Goal: Transaction & Acquisition: Register for event/course

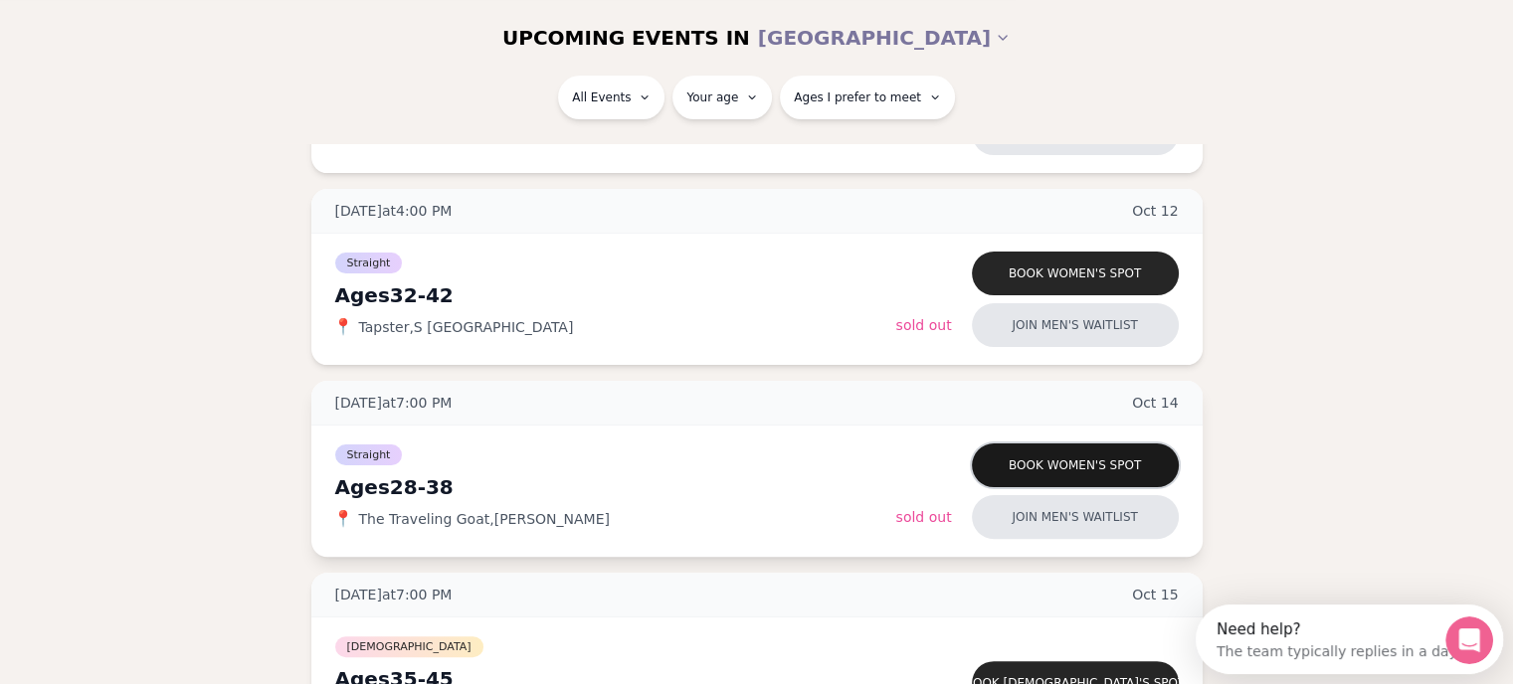
click at [981, 468] on button "Book women's spot" at bounding box center [1075, 466] width 207 height 44
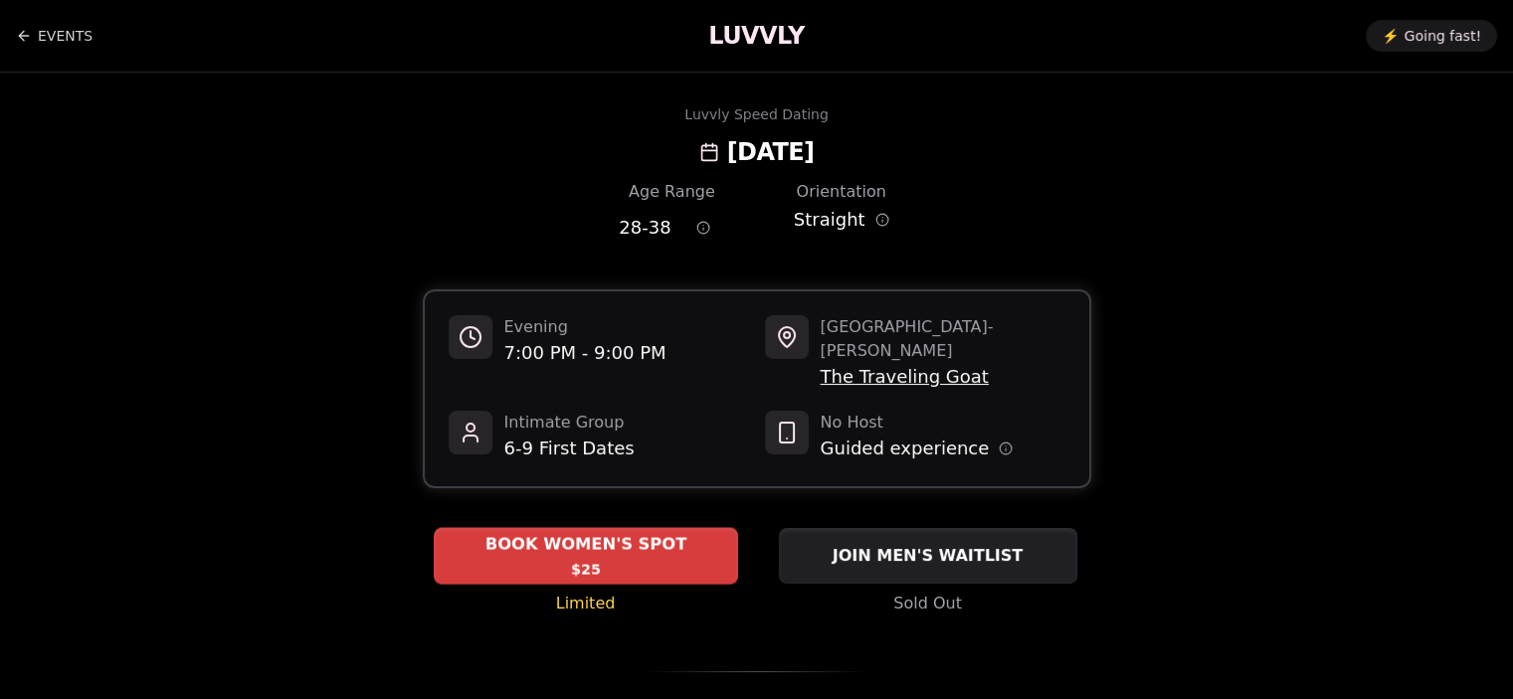
click at [538, 533] on span "BOOK WOMEN'S SPOT" at bounding box center [585, 545] width 210 height 24
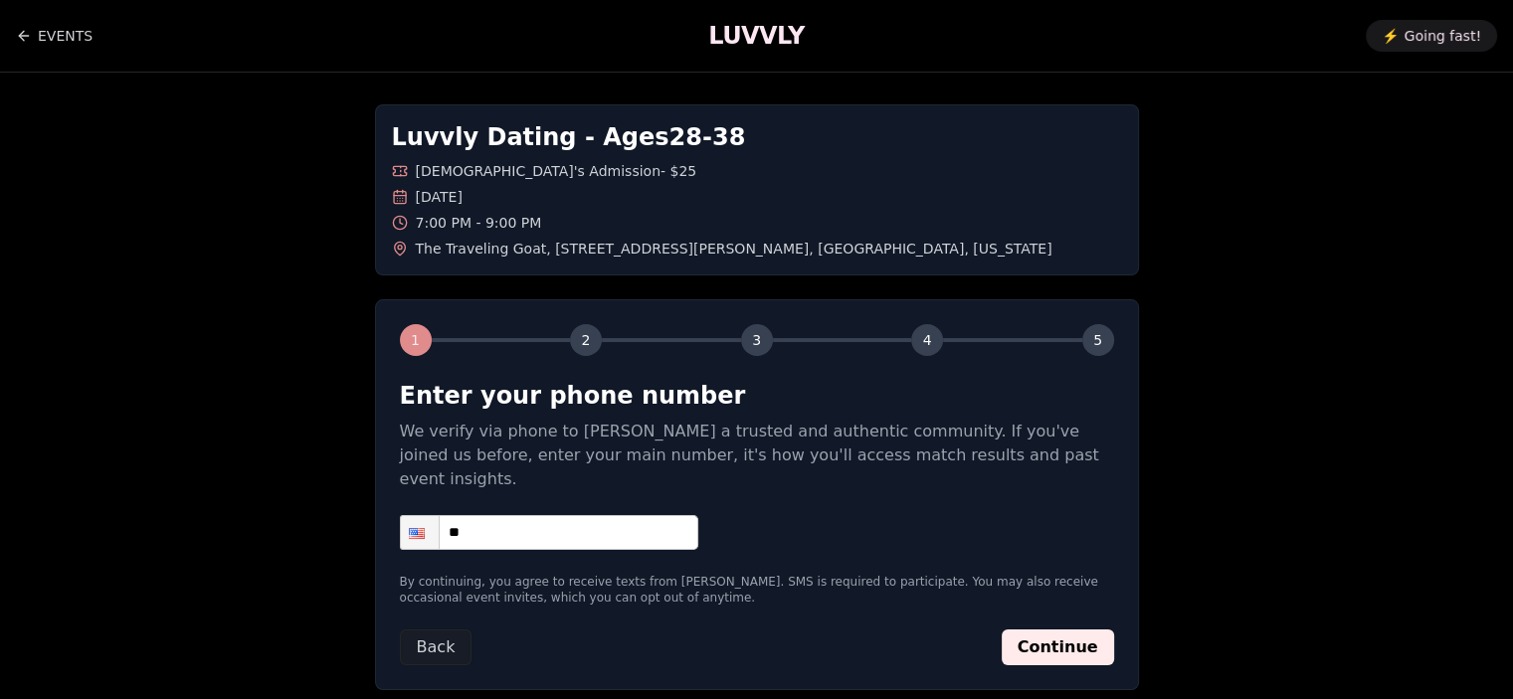
click at [540, 518] on input "**" at bounding box center [549, 532] width 298 height 35
type input "**********"
click at [1052, 629] on button "Continue" at bounding box center [1057, 647] width 112 height 36
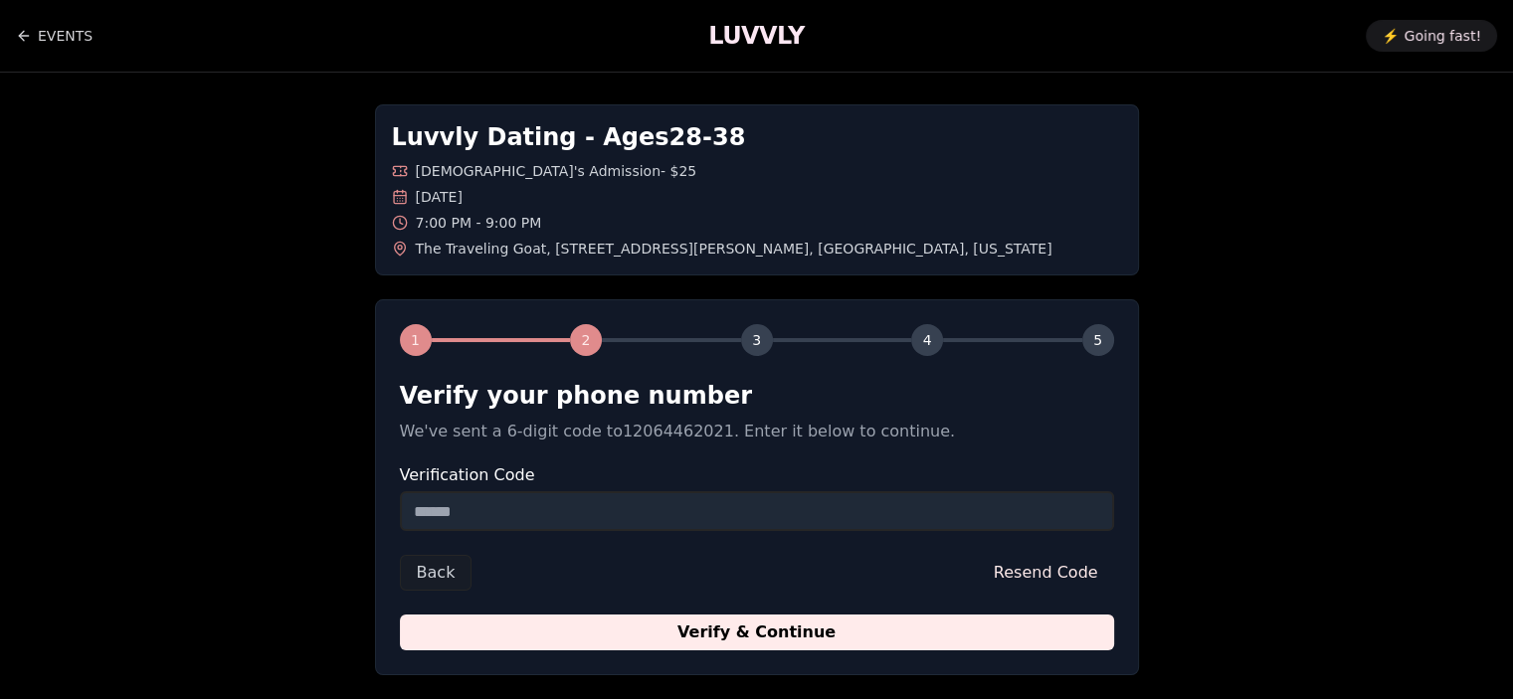
click at [647, 522] on input "Verification Code" at bounding box center [757, 511] width 714 height 40
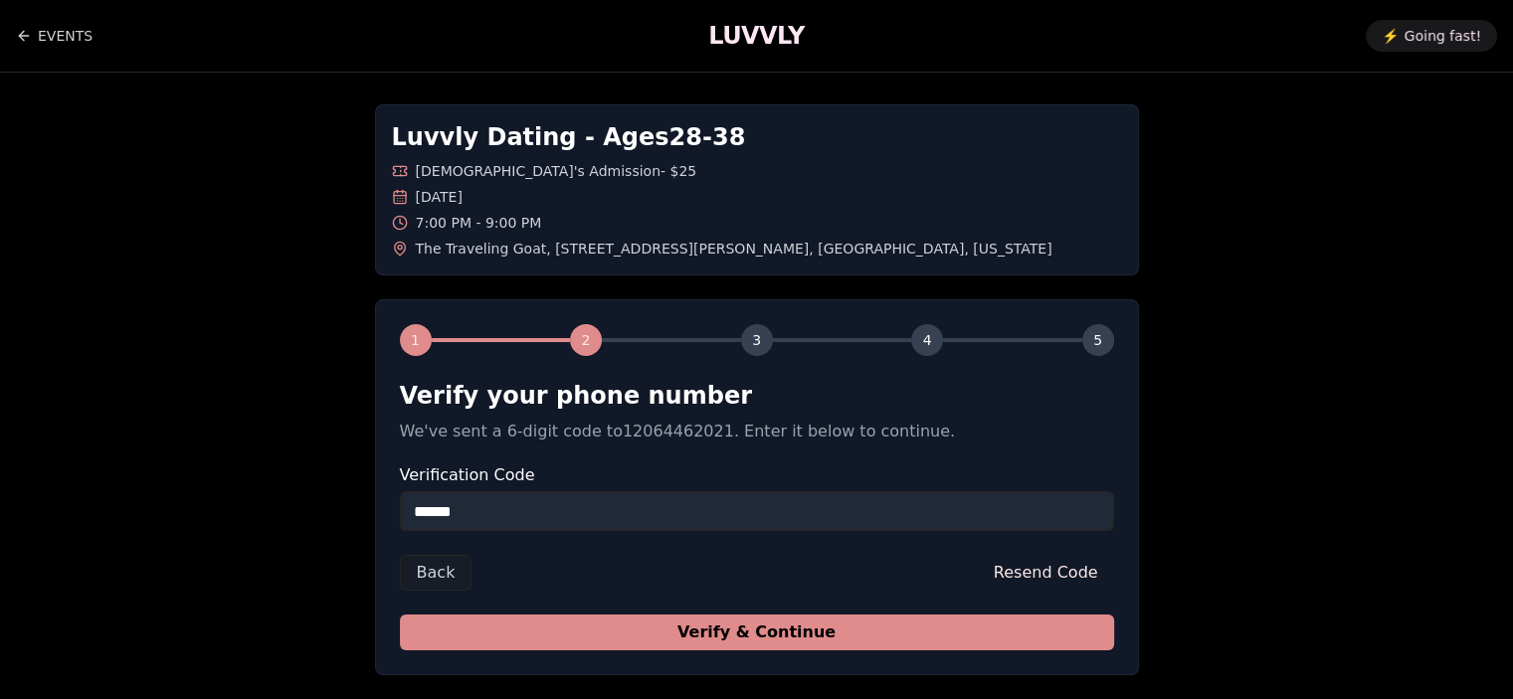
type input "******"
click at [754, 639] on button "Verify & Continue" at bounding box center [757, 633] width 714 height 36
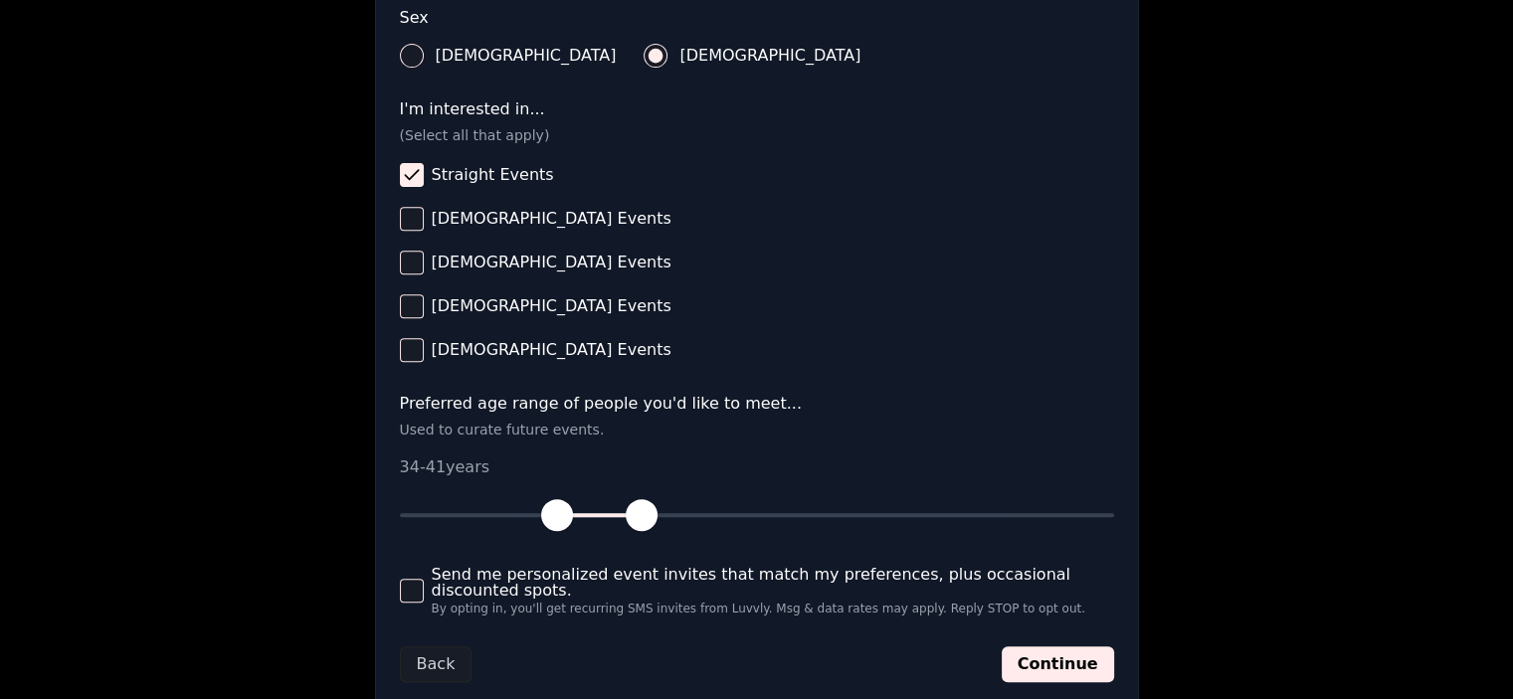
scroll to position [796, 0]
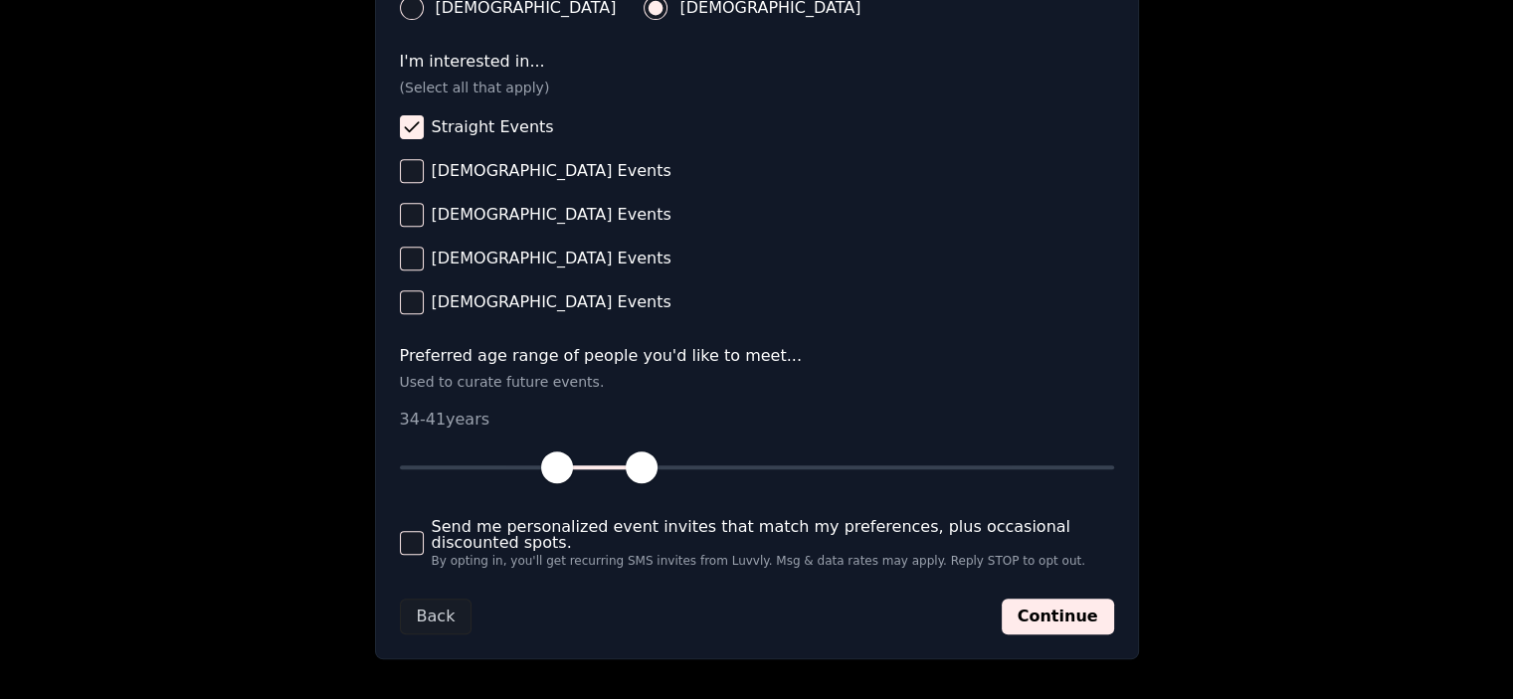
click at [422, 560] on label "Send me personalized event invites that match my preferences, plus occasional d…" at bounding box center [757, 543] width 714 height 64
click at [422, 555] on button "Send me personalized event invites that match my preferences, plus occasional d…" at bounding box center [412, 543] width 24 height 24
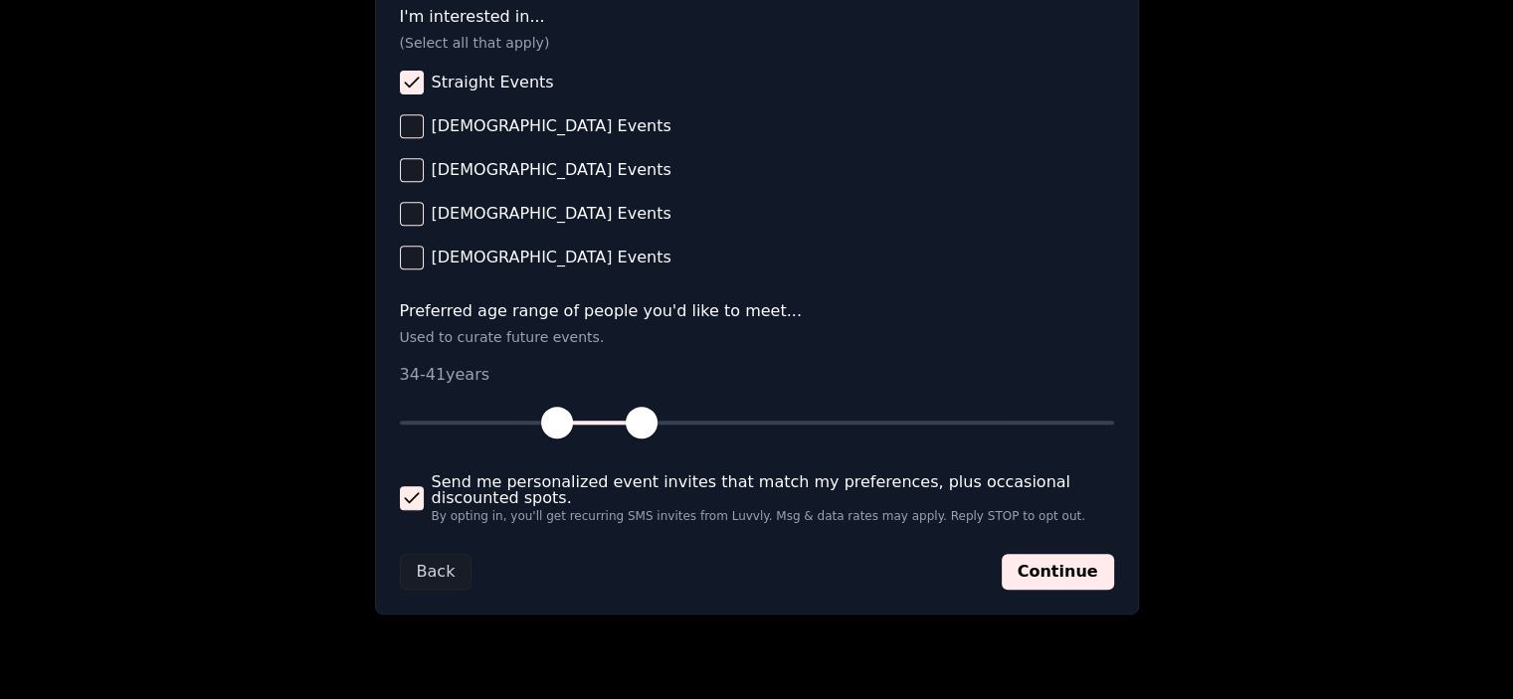
scroll to position [886, 0]
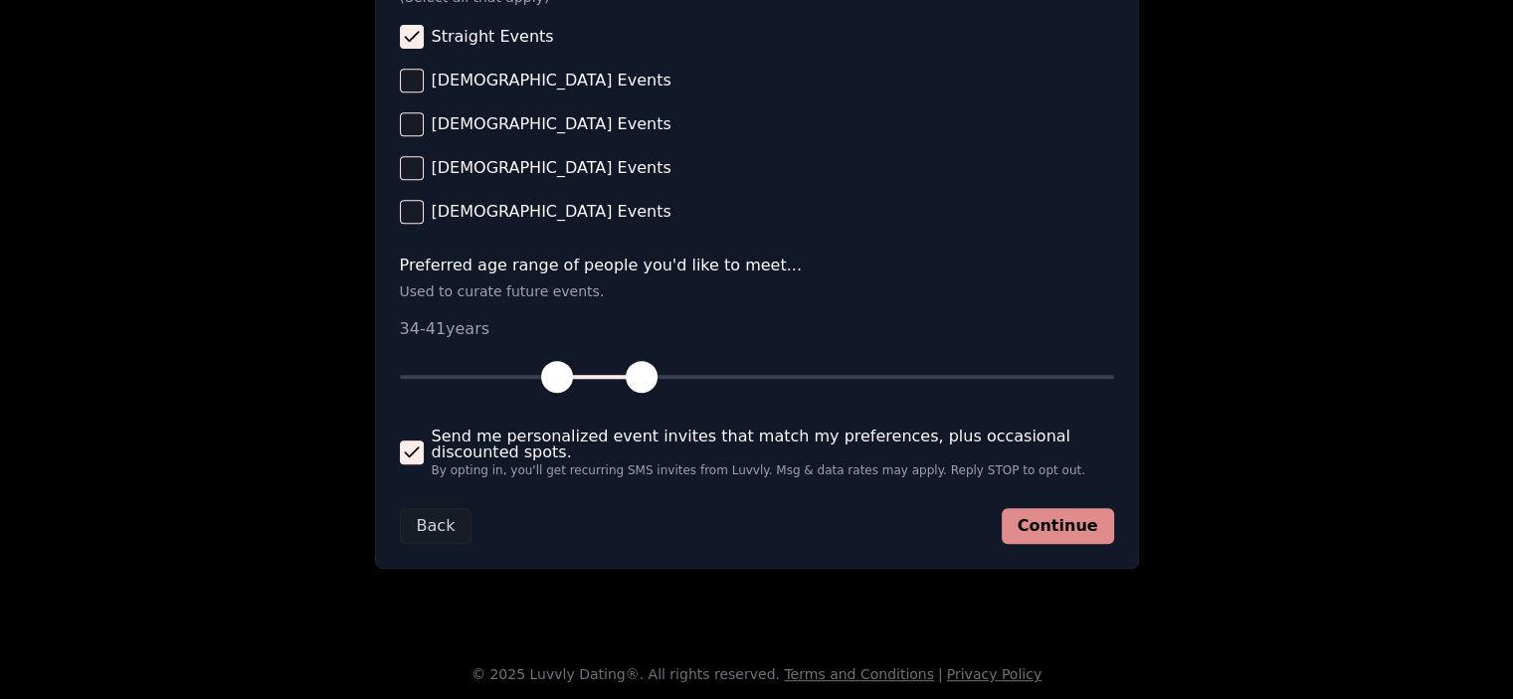
click at [1065, 534] on button "Continue" at bounding box center [1057, 526] width 112 height 36
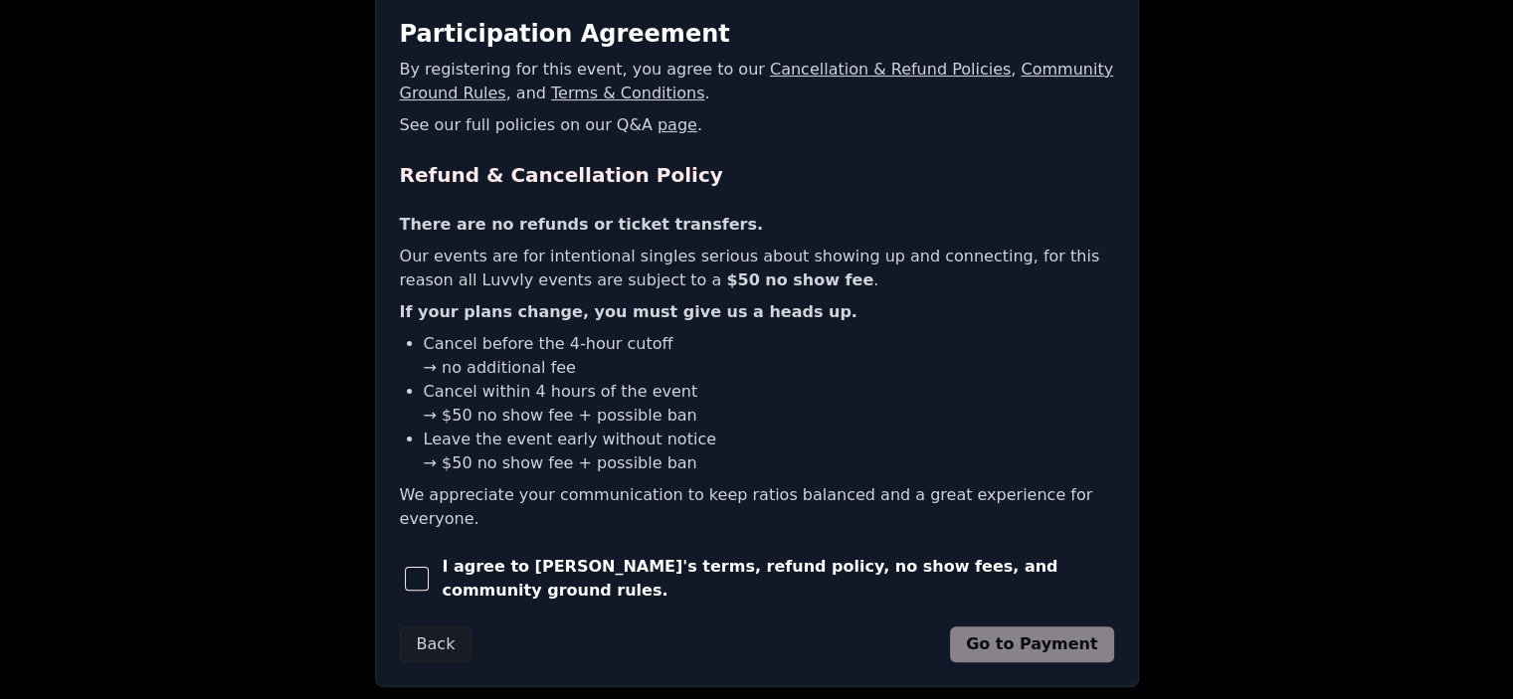
scroll to position [398, 0]
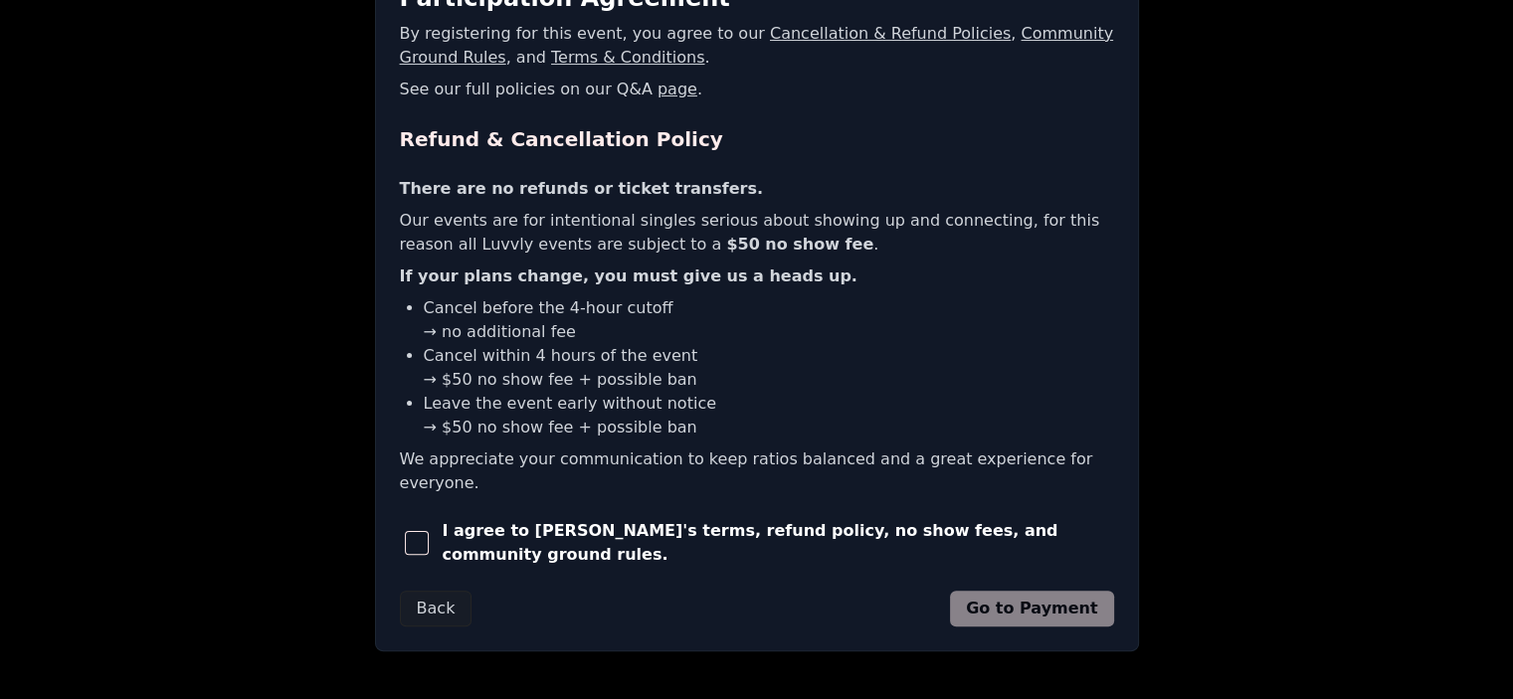
click at [423, 531] on span "button" at bounding box center [417, 543] width 24 height 24
click at [994, 591] on button "Go to Payment" at bounding box center [1032, 609] width 164 height 36
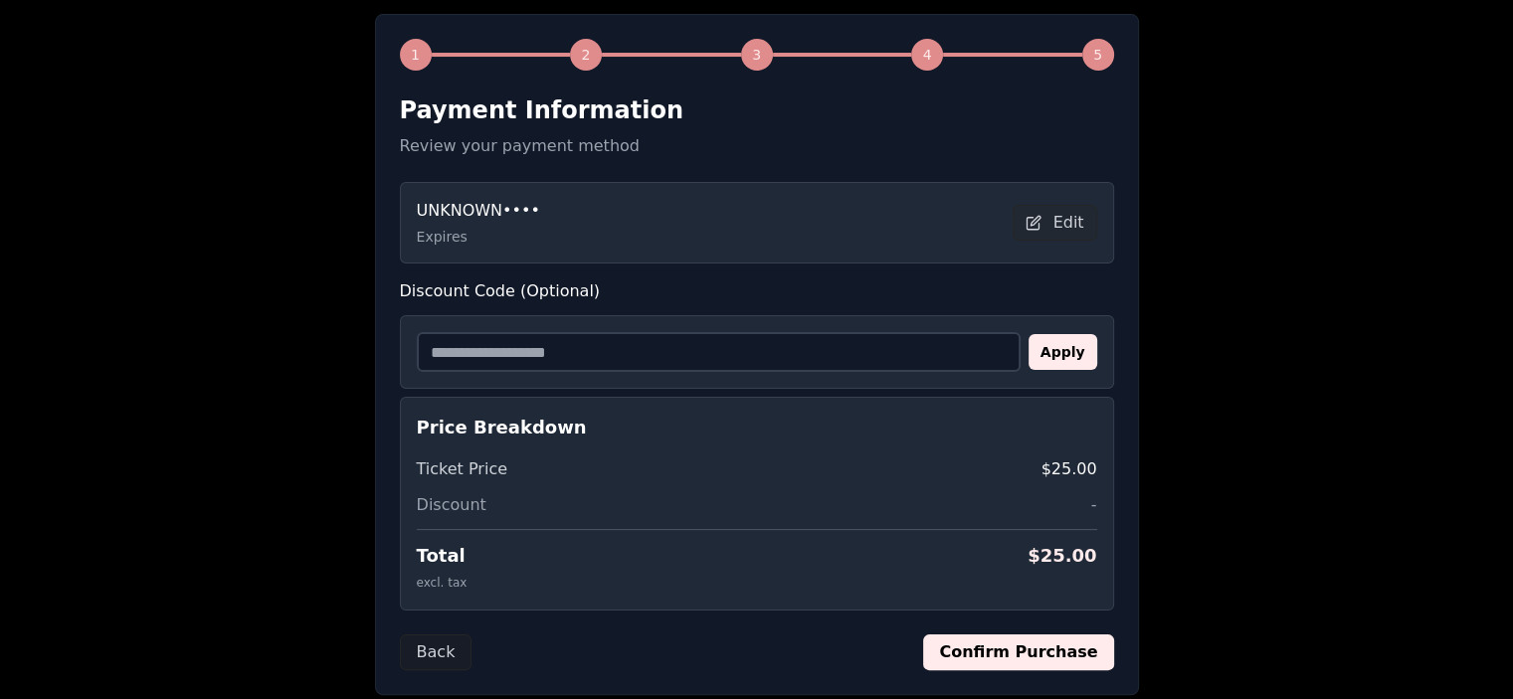
scroll to position [410, 0]
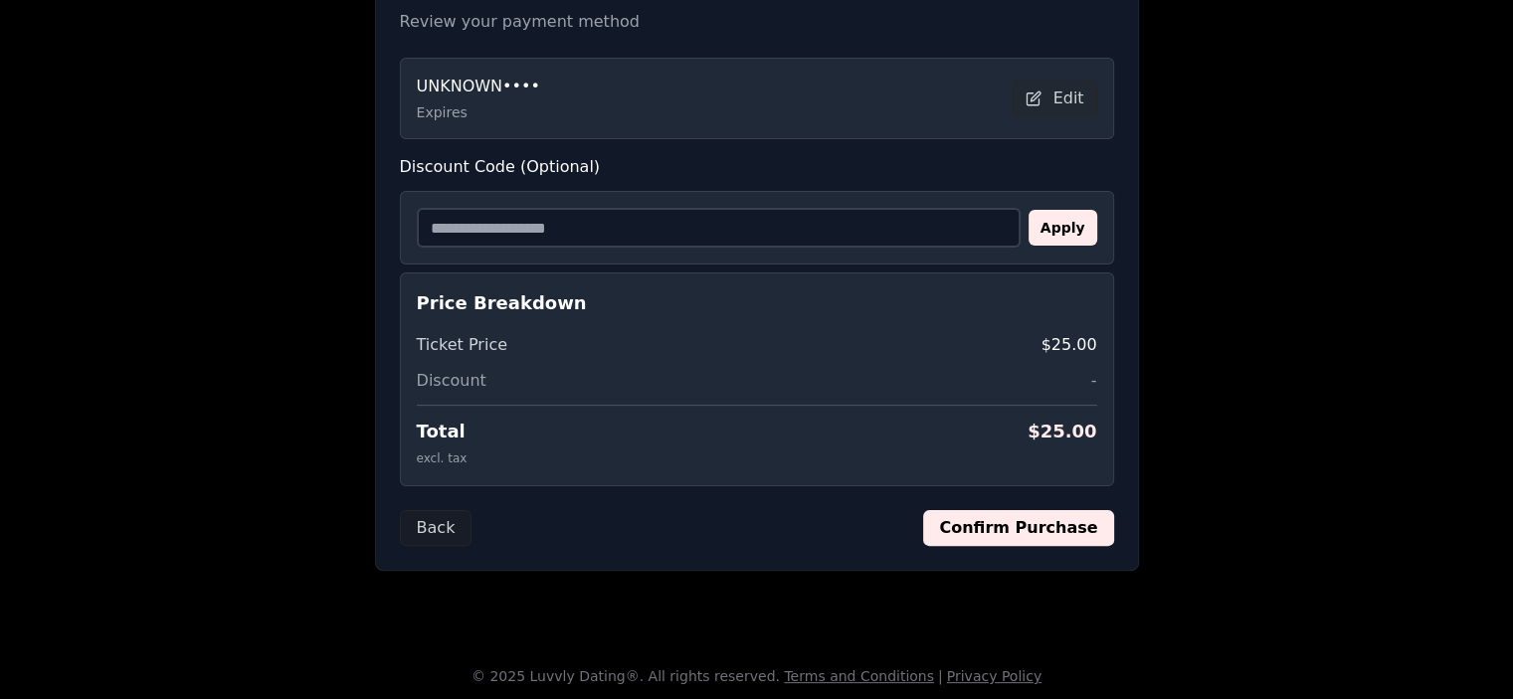
click at [1058, 524] on button "Confirm Purchase" at bounding box center [1018, 528] width 190 height 36
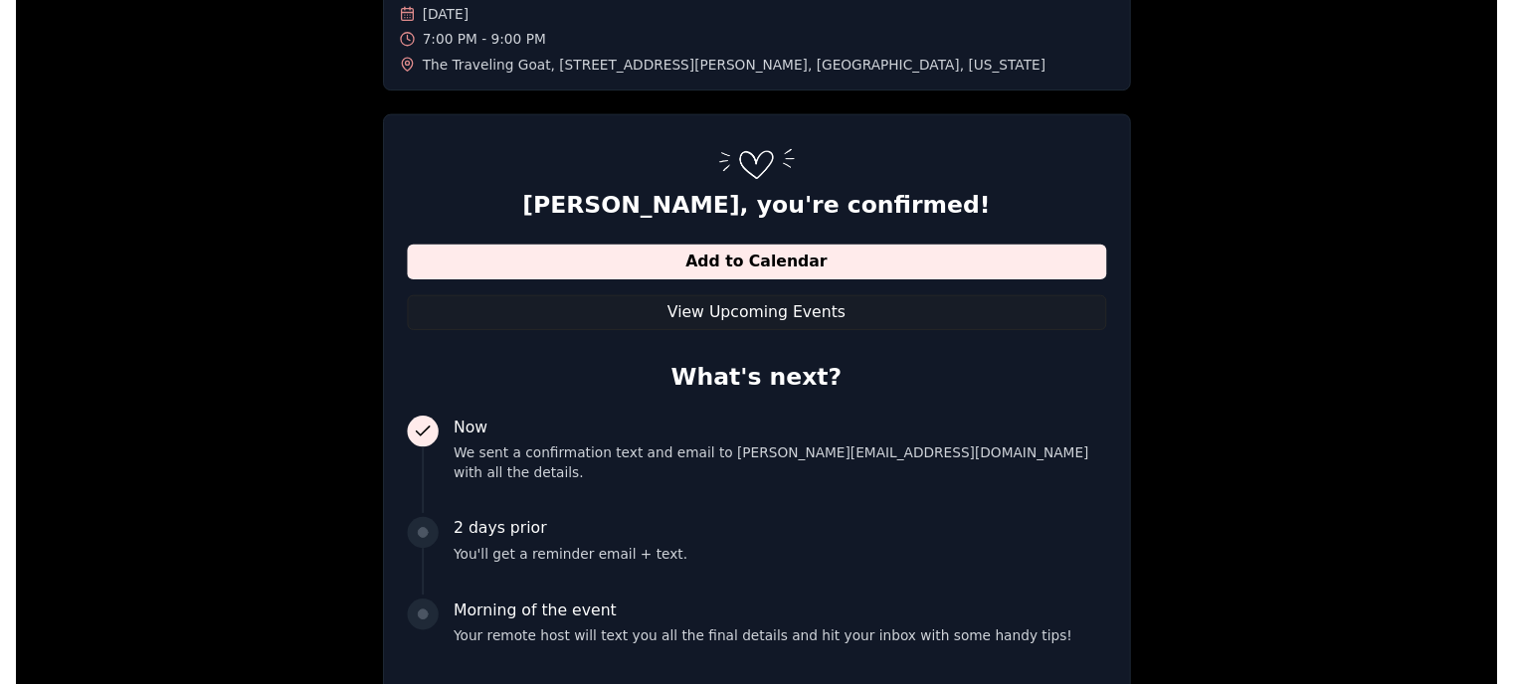
scroll to position [0, 0]
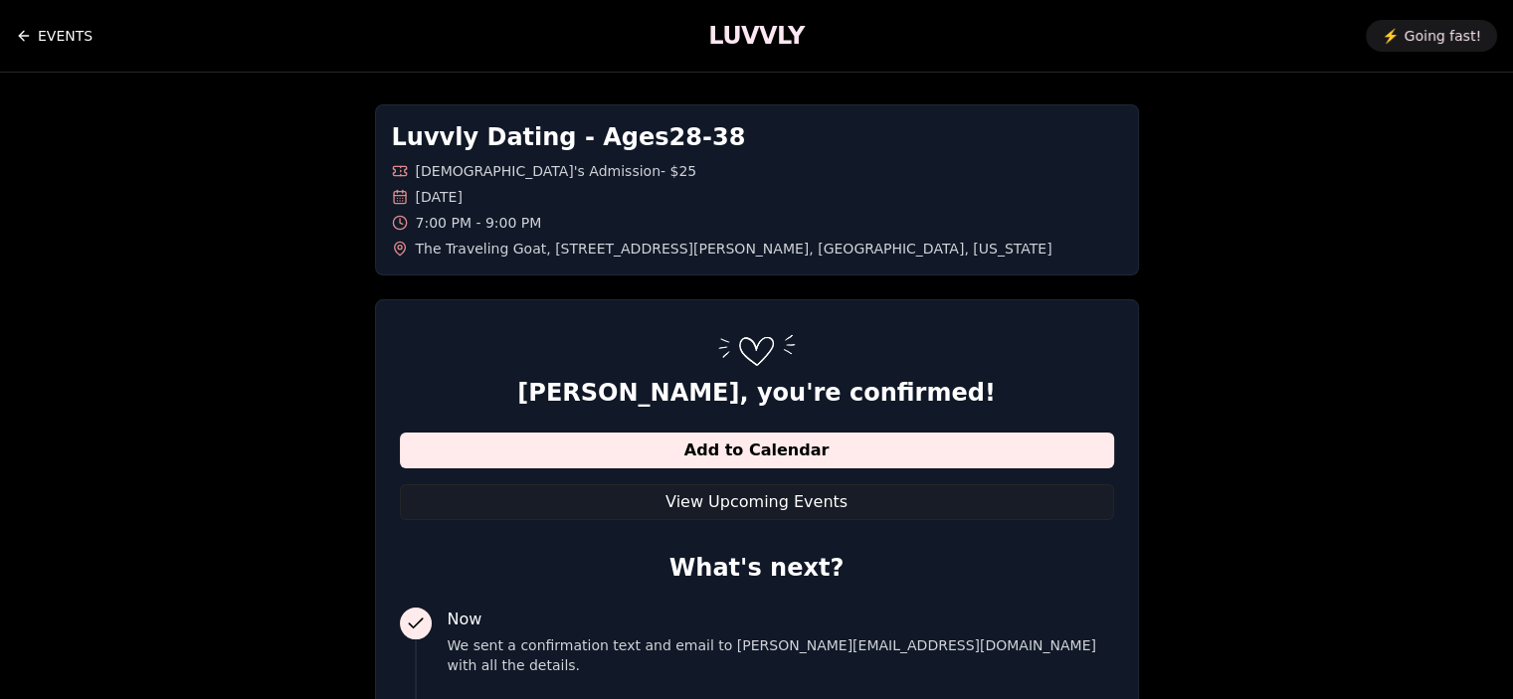
click at [37, 31] on link "EVENTS" at bounding box center [54, 36] width 77 height 40
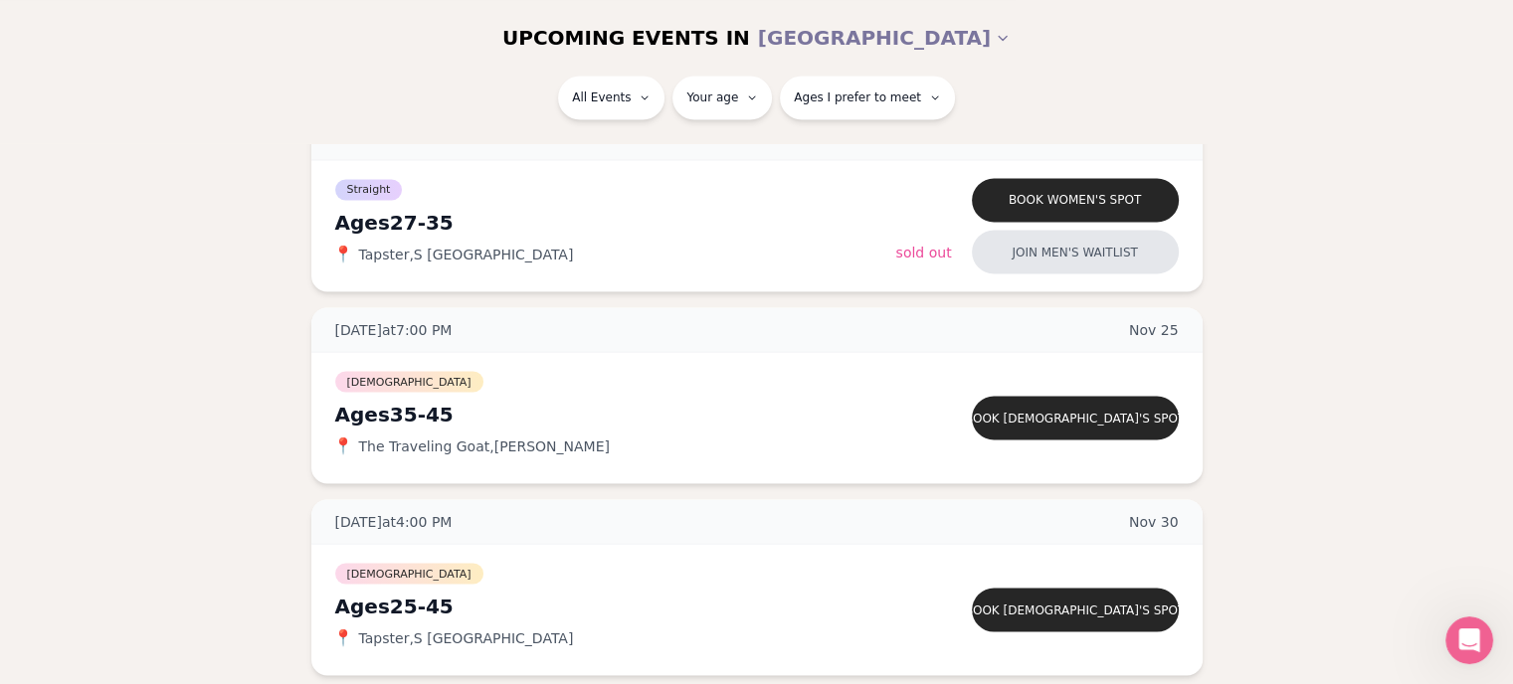
scroll to position [3679, 0]
